Goal: Task Accomplishment & Management: Use online tool/utility

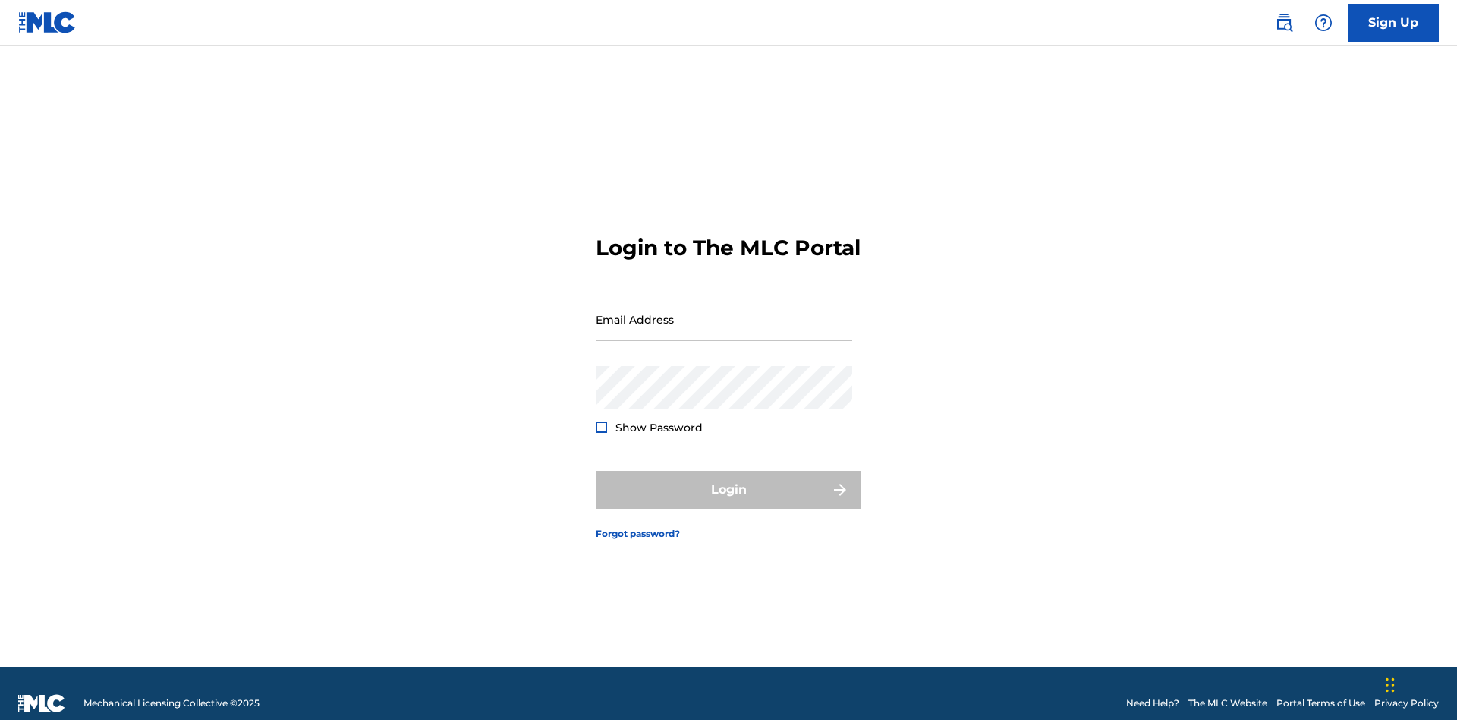
scroll to position [20, 0]
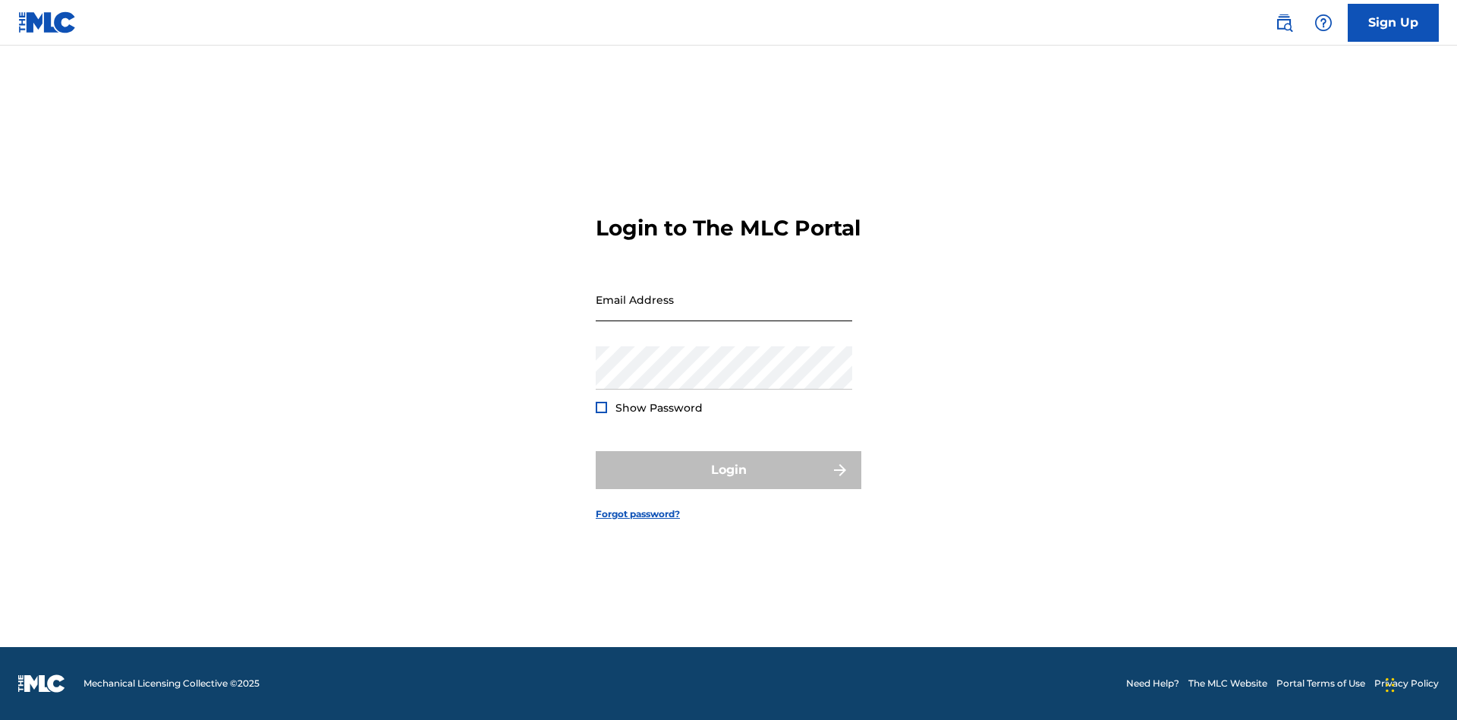
click at [724, 312] on input "Email Address" at bounding box center [724, 299] width 257 height 43
type input "[PERSON_NAME][EMAIL_ADDRESS][PERSON_NAME][DOMAIN_NAME]"
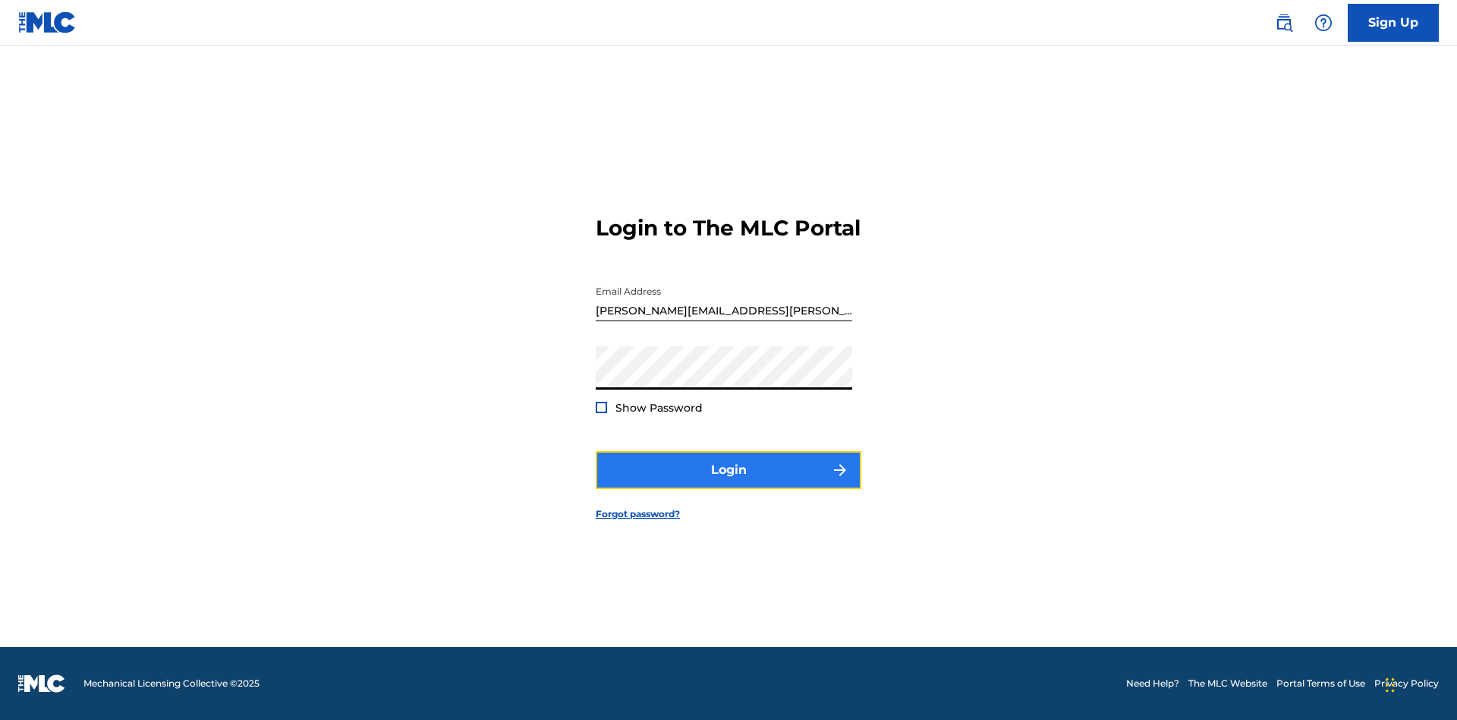
click at [729, 483] on button "Login" at bounding box center [729, 470] width 266 height 38
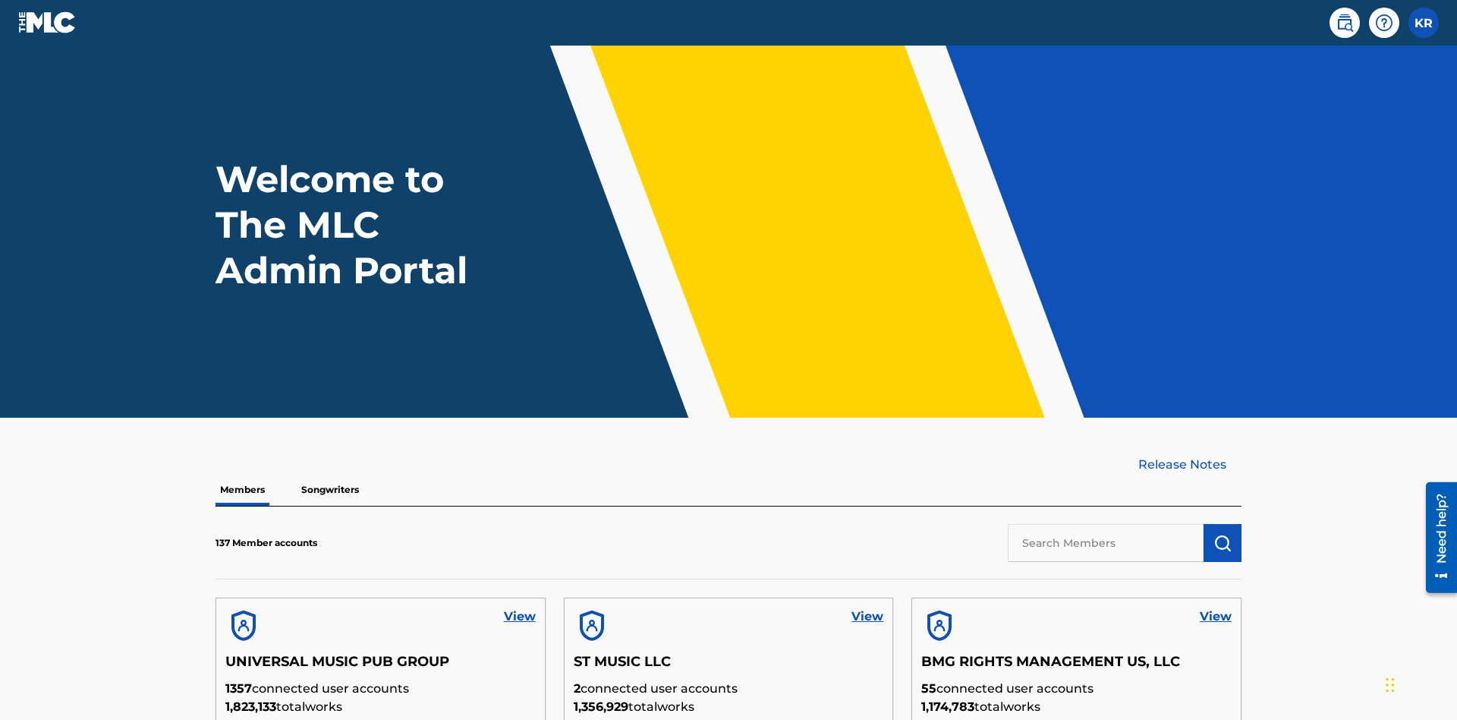
click at [1106, 524] on input "text" at bounding box center [1106, 543] width 196 height 38
click at [1223, 534] on img "submit" at bounding box center [1223, 543] width 18 height 18
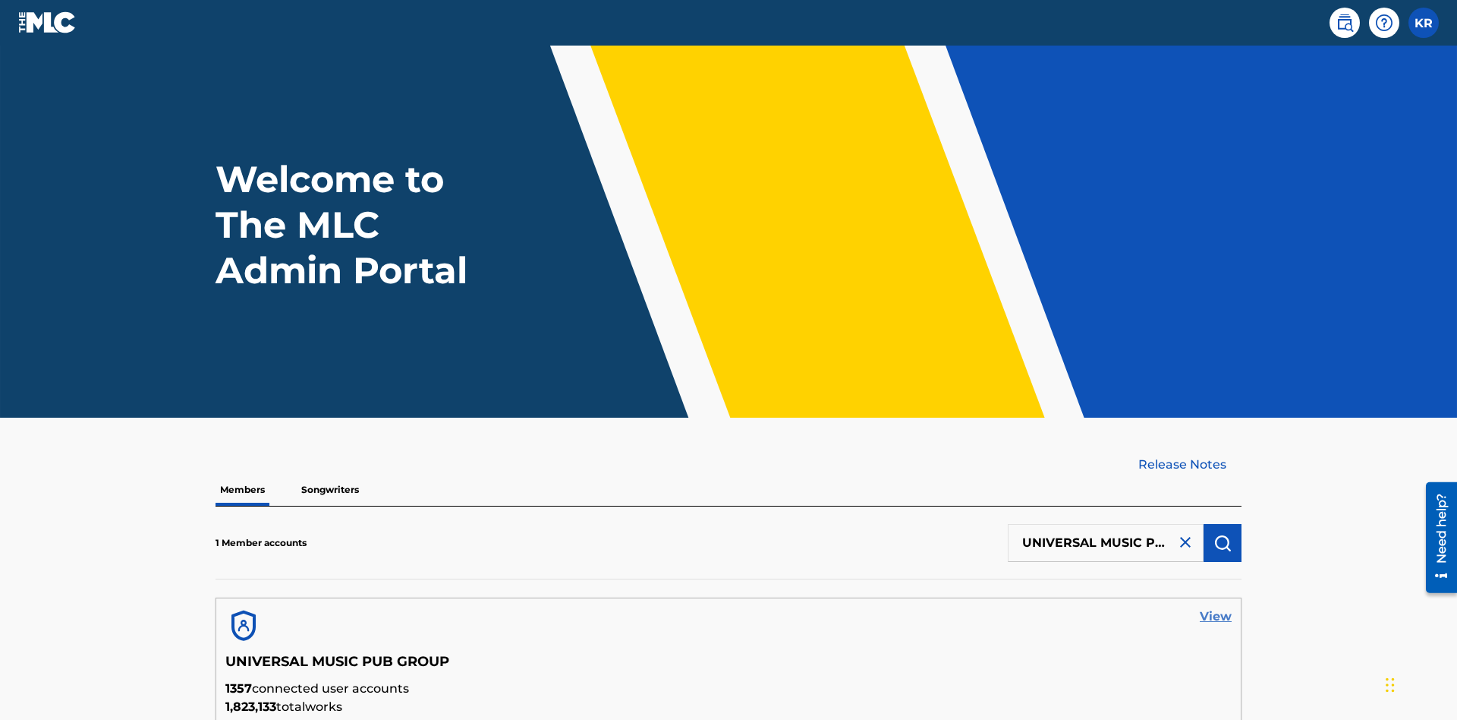
click at [1216, 607] on link "View" at bounding box center [1216, 616] width 32 height 18
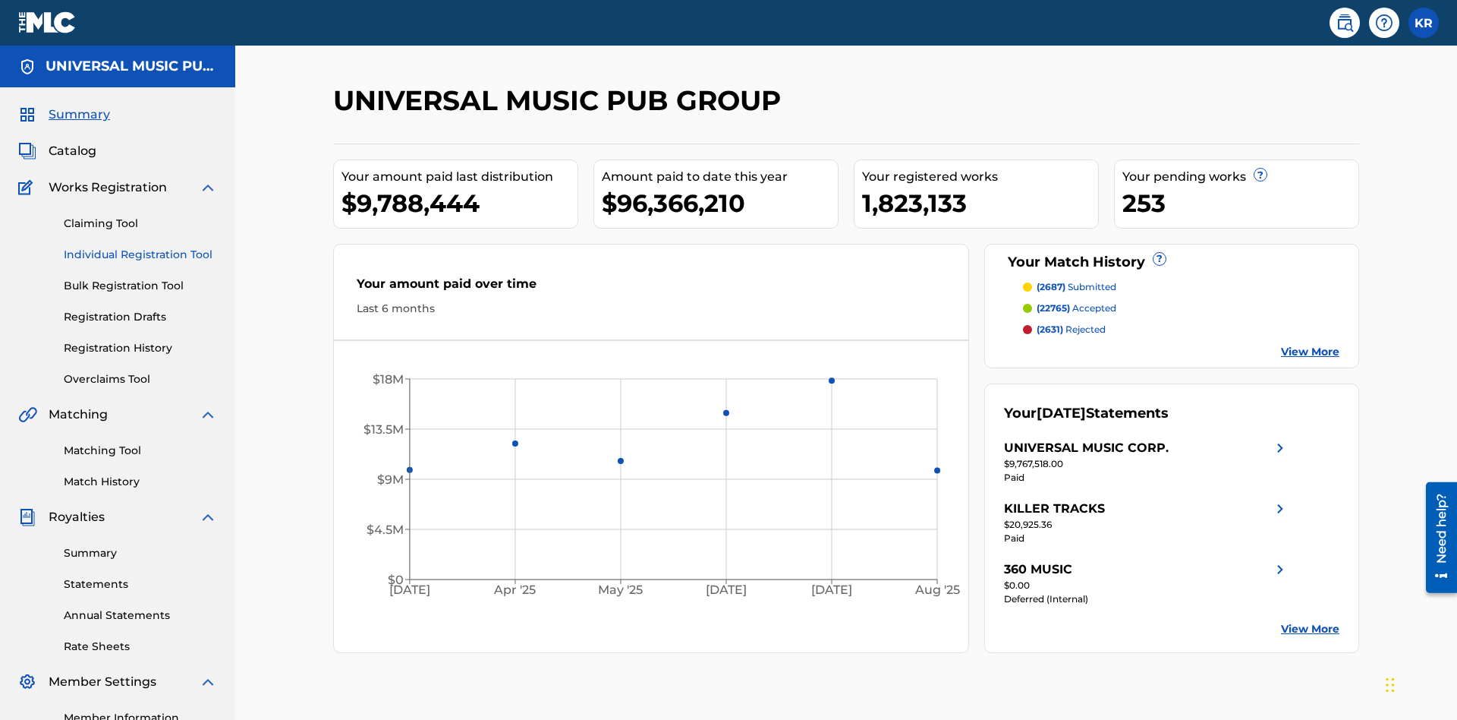
click at [140, 247] on link "Individual Registration Tool" at bounding box center [140, 255] width 153 height 16
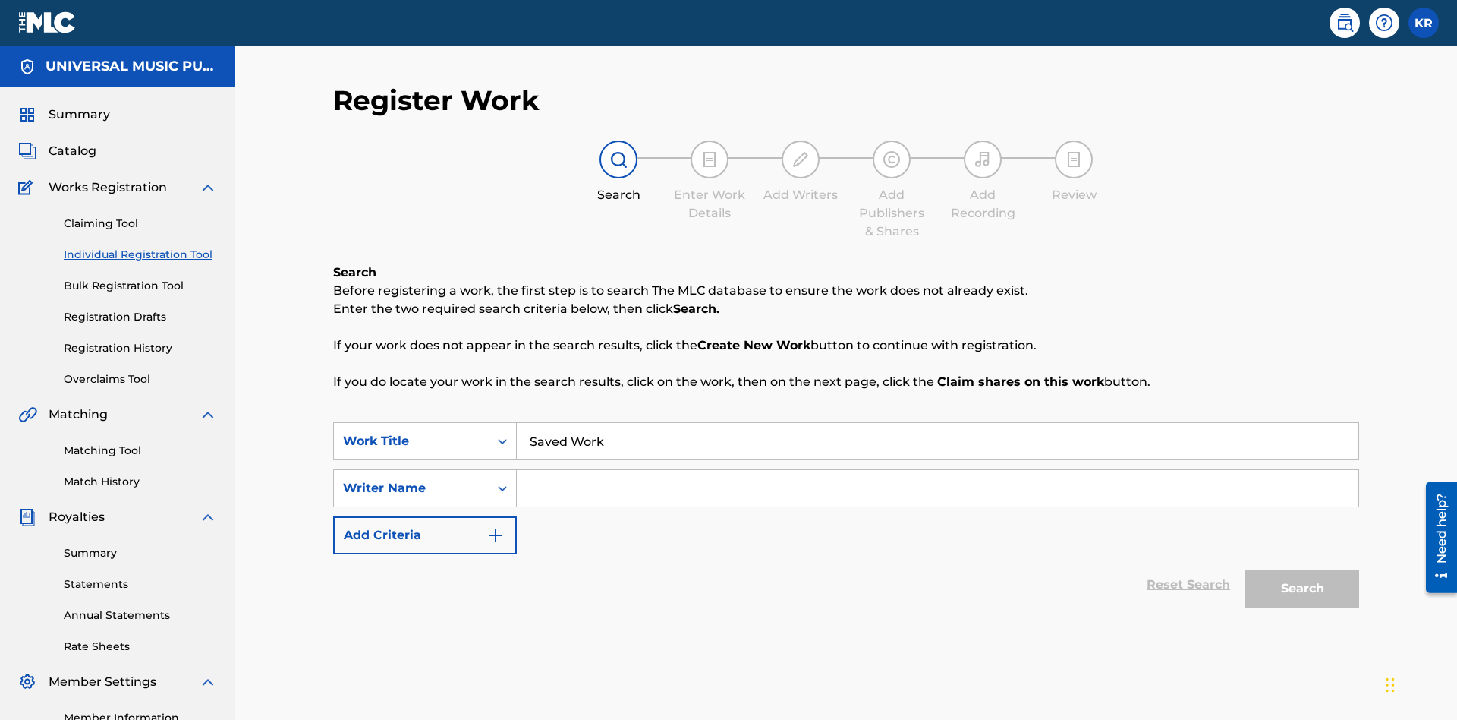
type input "Saved Work"
click at [937, 470] on input "Search Form" at bounding box center [938, 488] width 842 height 36
type input "Test Name"
